Goal: Check status: Check status

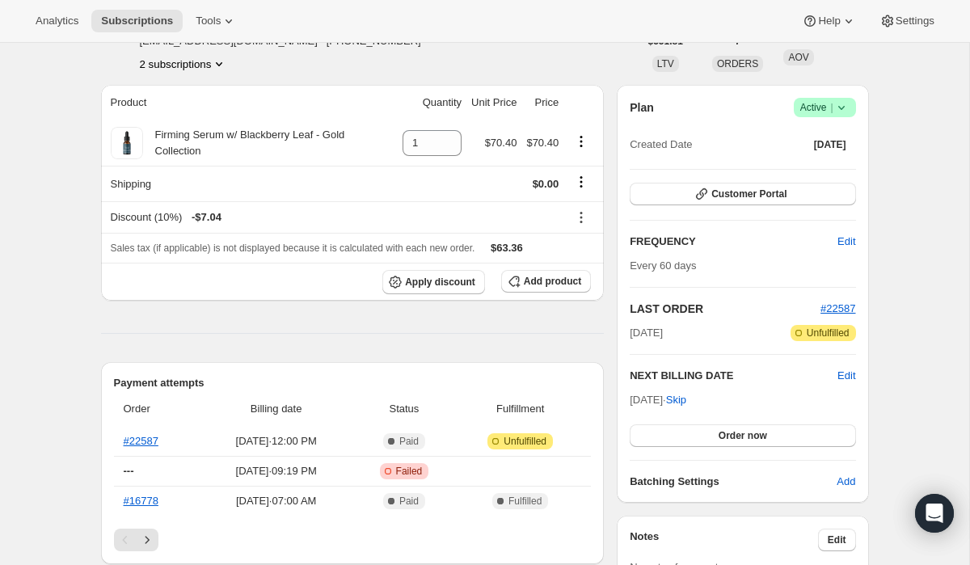
scroll to position [109, 0]
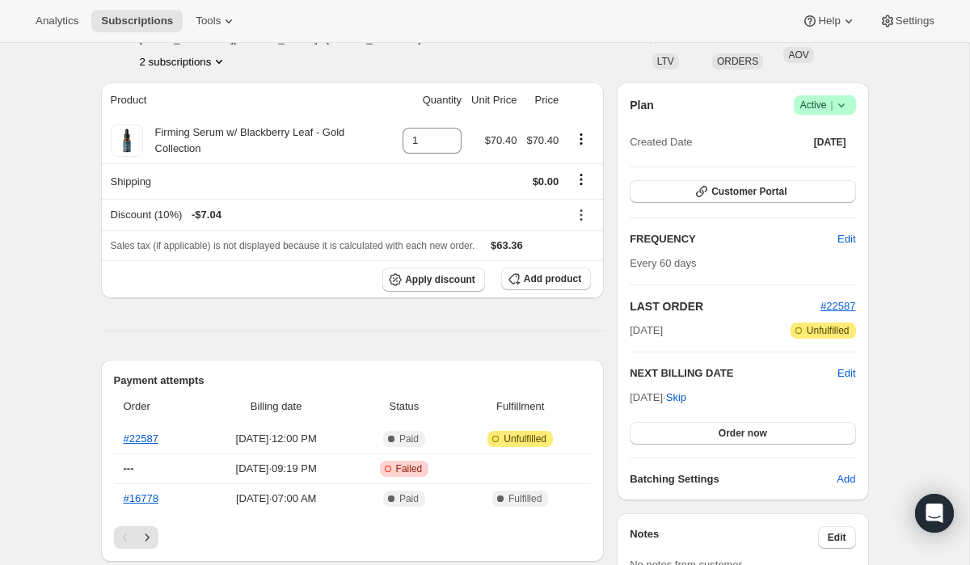
click at [200, 65] on button "2 subscriptions" at bounding box center [184, 61] width 88 height 16
click at [190, 116] on span "22481043526" at bounding box center [157, 119] width 65 height 12
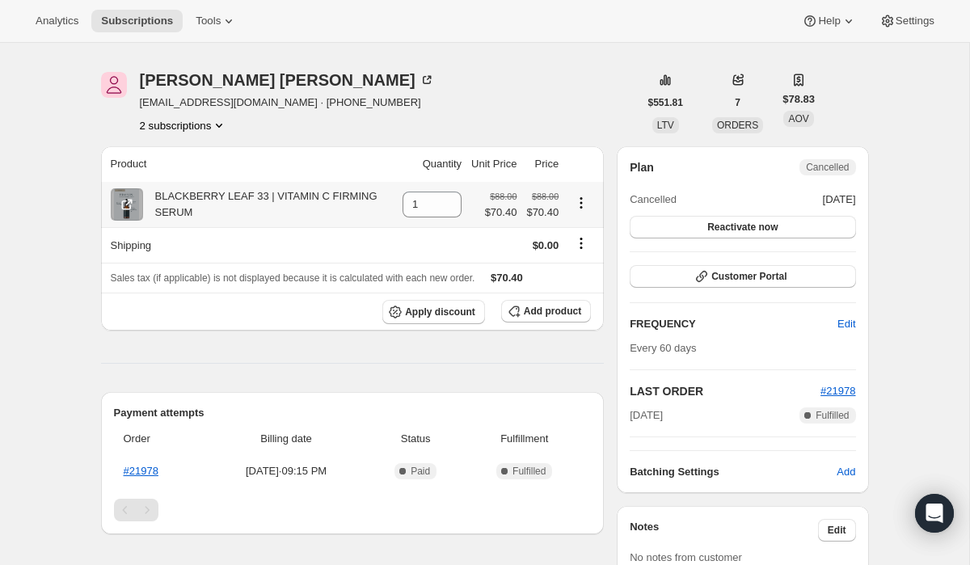
scroll to position [47, 0]
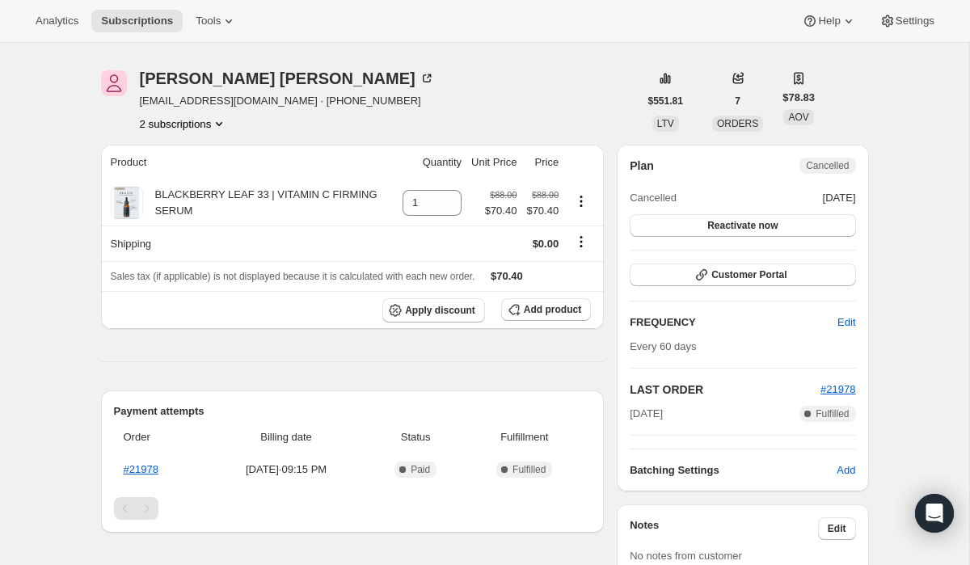
click at [188, 121] on button "2 subscriptions" at bounding box center [184, 124] width 88 height 16
click at [184, 153] on span "10806657094" at bounding box center [157, 154] width 65 height 12
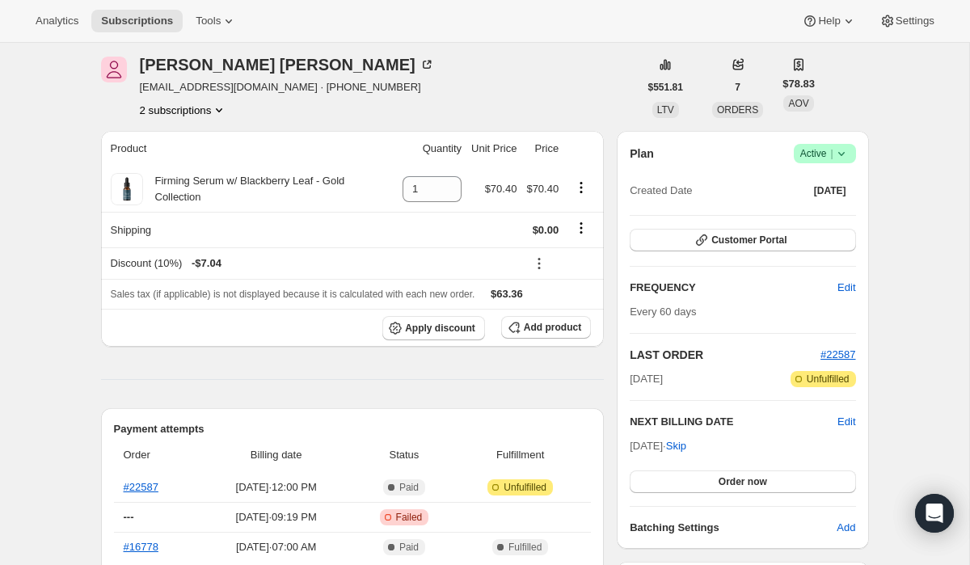
scroll to position [64, 0]
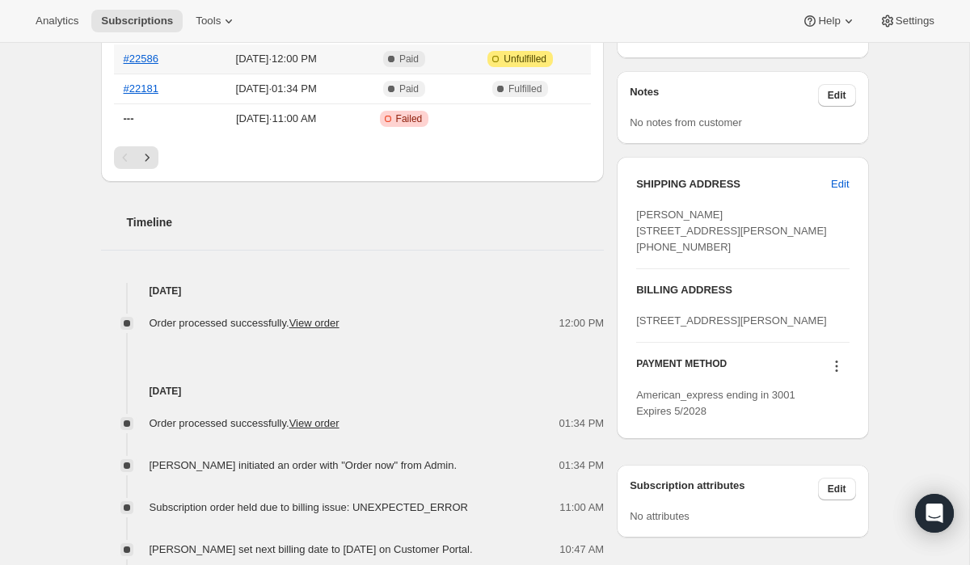
scroll to position [554, 0]
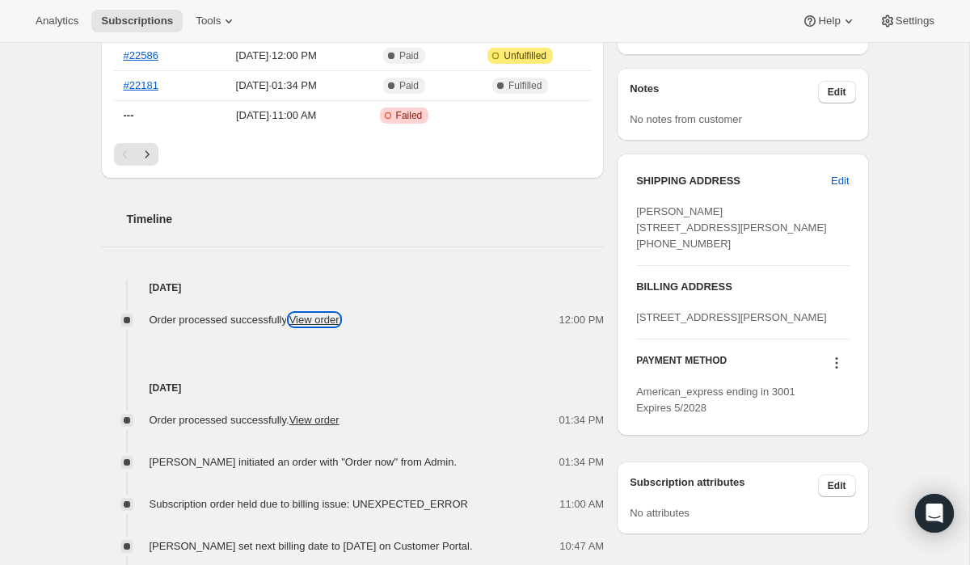
click at [330, 318] on link "View order" at bounding box center [314, 319] width 50 height 12
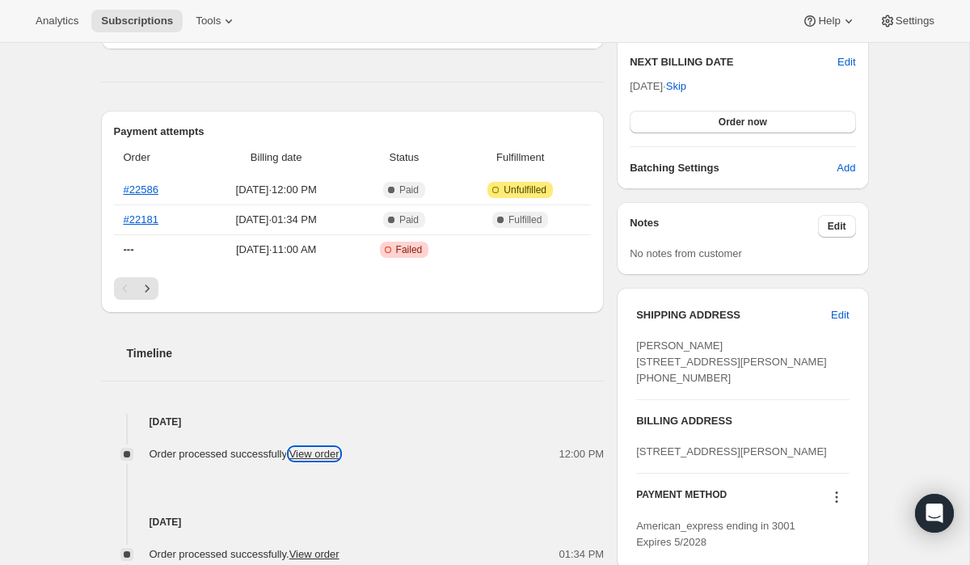
scroll to position [417, 0]
